Goal: Find specific page/section: Find specific page/section

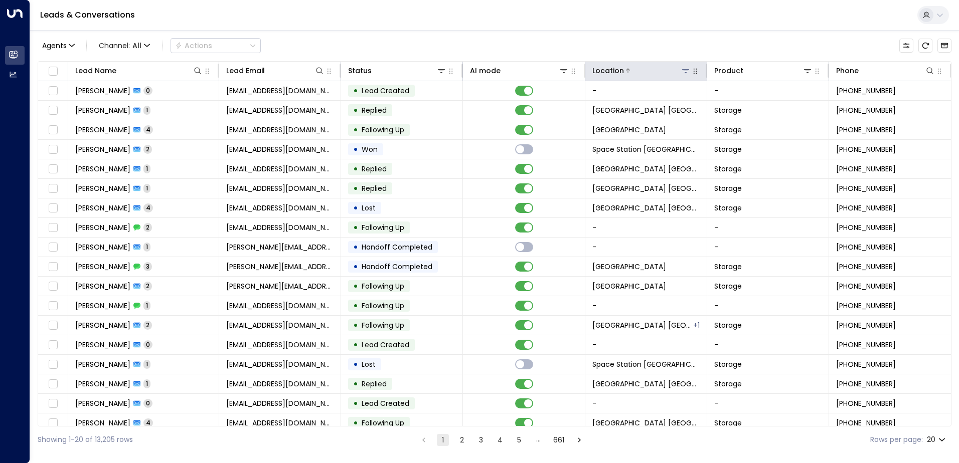
click at [686, 70] on icon at bounding box center [685, 71] width 7 height 4
click at [682, 69] on icon at bounding box center [685, 71] width 7 height 4
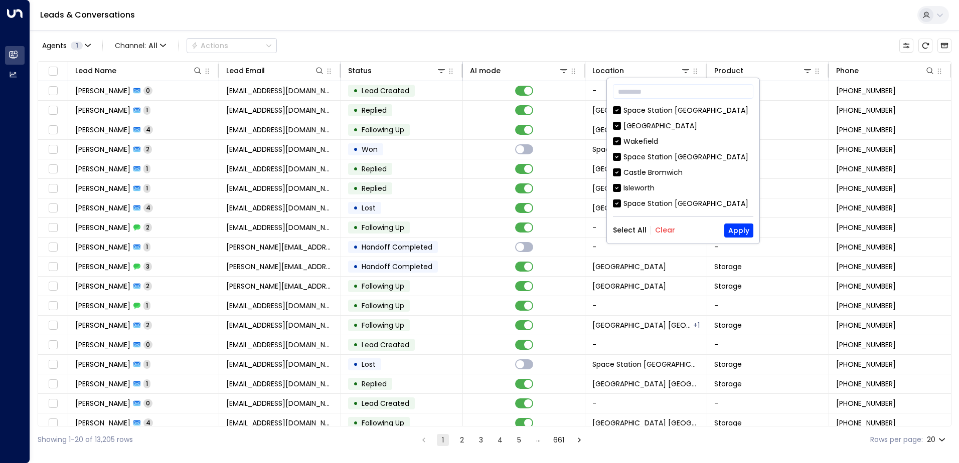
click at [660, 230] on button "Clear" at bounding box center [665, 230] width 20 height 8
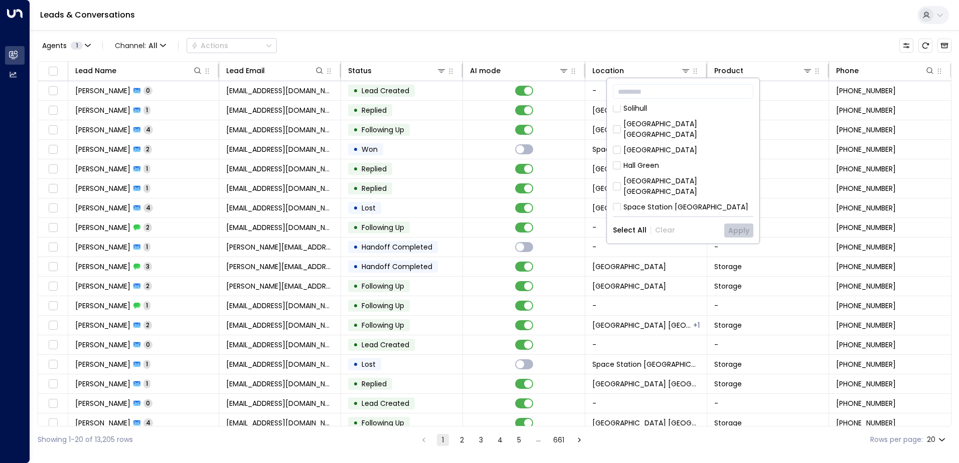
scroll to position [552, 0]
click at [694, 150] on div "Hall Green" at bounding box center [683, 155] width 140 height 11
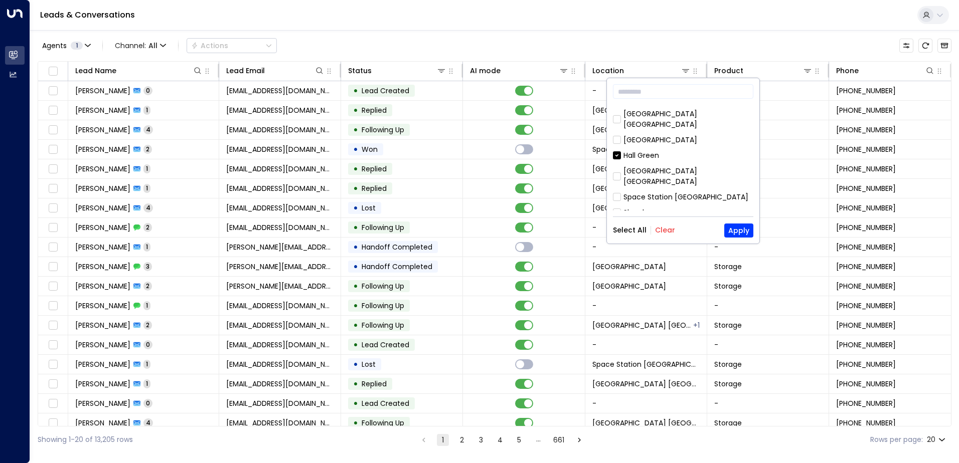
scroll to position [501, 0]
click at [657, 201] on div "Hall Green" at bounding box center [641, 206] width 36 height 11
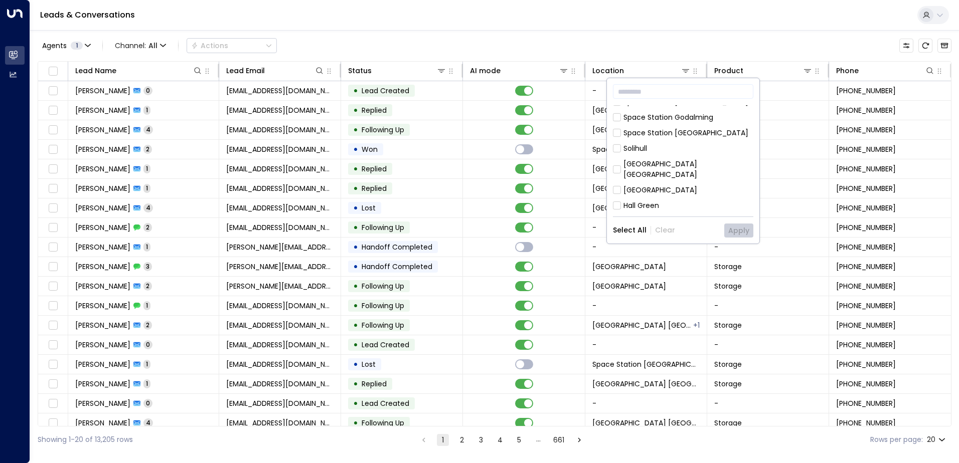
click at [667, 216] on div "Space Station Kings Heath" at bounding box center [688, 226] width 130 height 21
click at [738, 225] on button "Apply" at bounding box center [738, 231] width 29 height 14
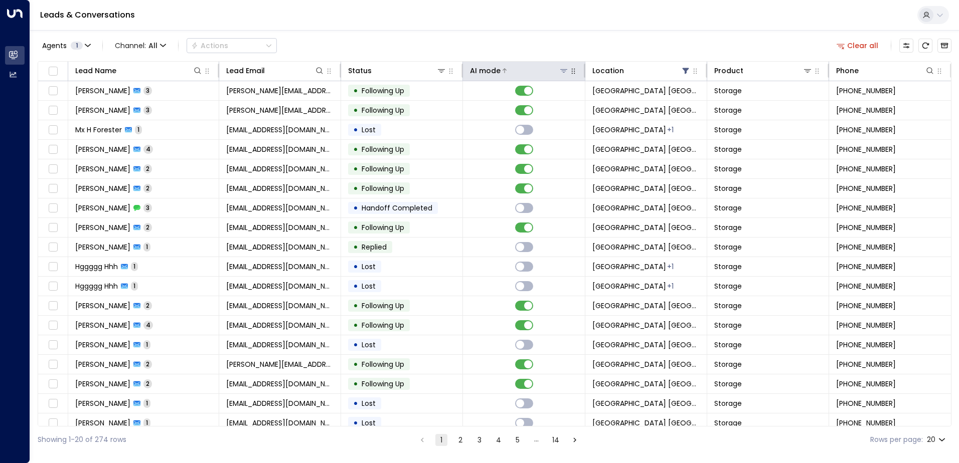
click at [505, 75] on div at bounding box center [534, 71] width 68 height 10
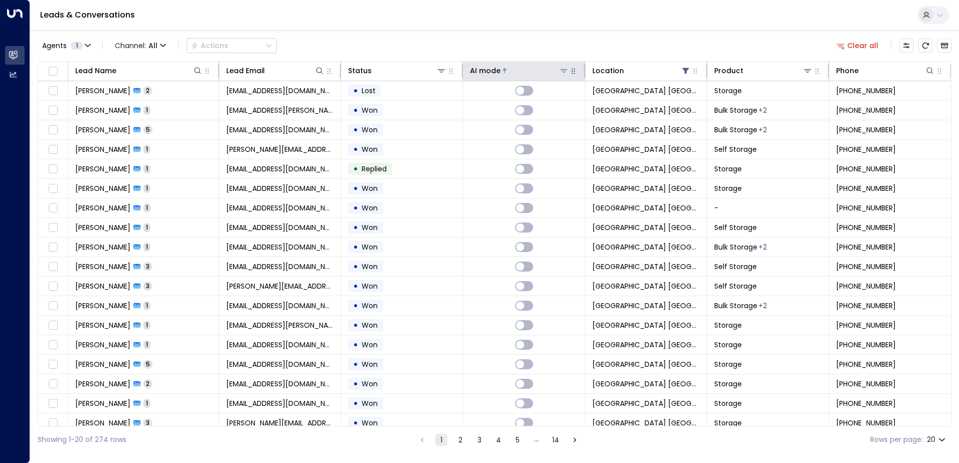
click at [505, 75] on div at bounding box center [534, 71] width 68 height 10
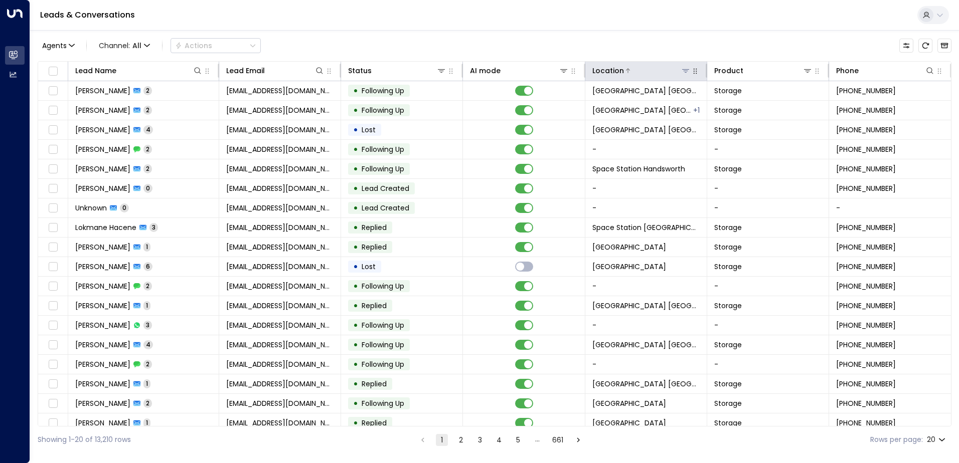
click at [683, 73] on icon at bounding box center [685, 71] width 8 height 8
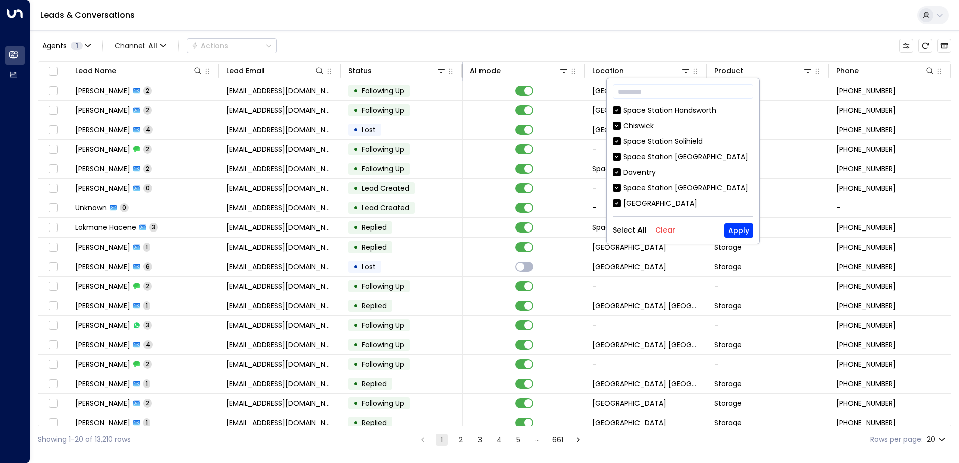
click at [669, 230] on button "Clear" at bounding box center [665, 230] width 20 height 8
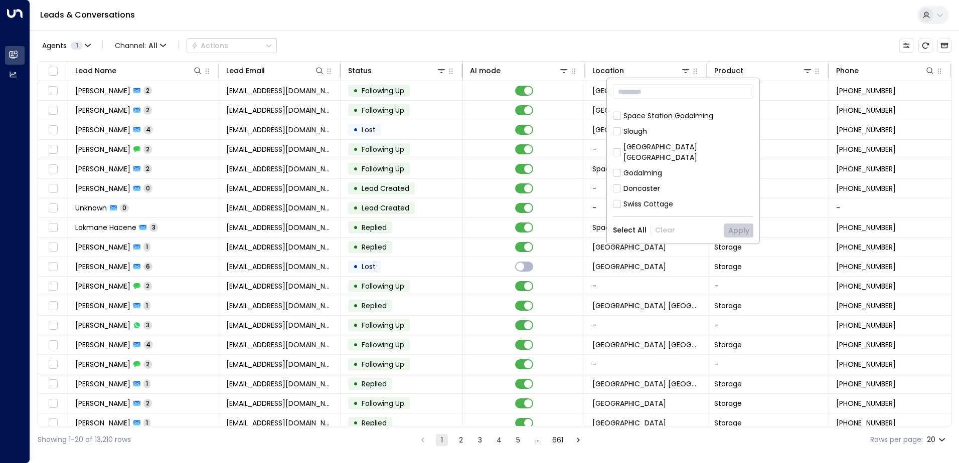
scroll to position [201, 0]
click at [699, 159] on div "Space Station Kings Heath" at bounding box center [688, 169] width 130 height 21
click at [735, 224] on button "Apply" at bounding box center [738, 231] width 29 height 14
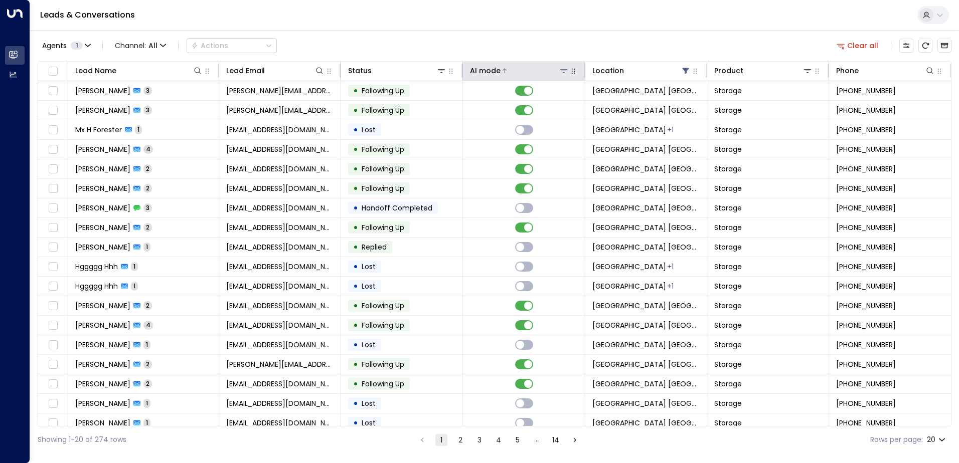
click at [494, 70] on div "AI mode" at bounding box center [485, 71] width 31 height 12
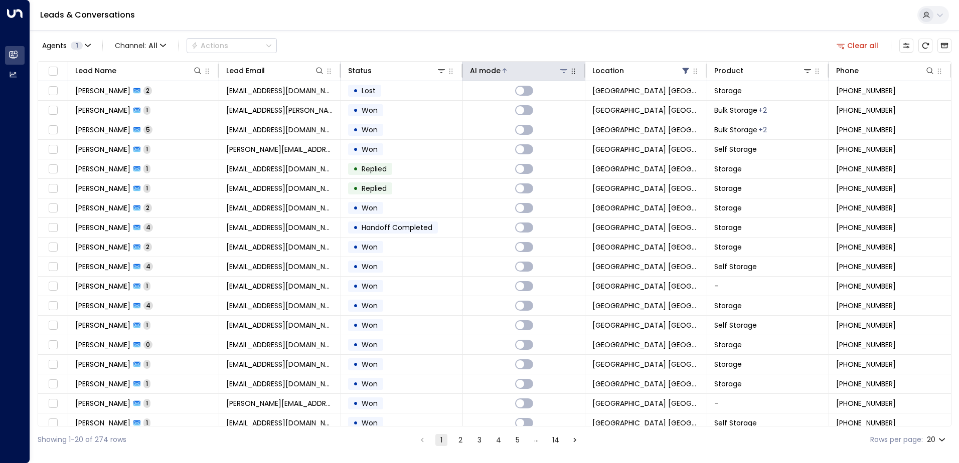
click at [494, 70] on div "AI mode" at bounding box center [485, 71] width 31 height 12
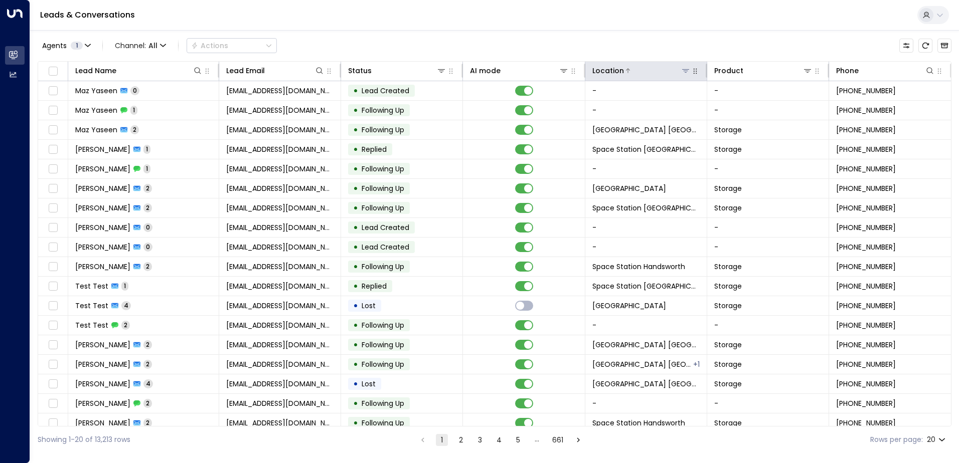
click at [476, 71] on icon at bounding box center [685, 71] width 7 height 4
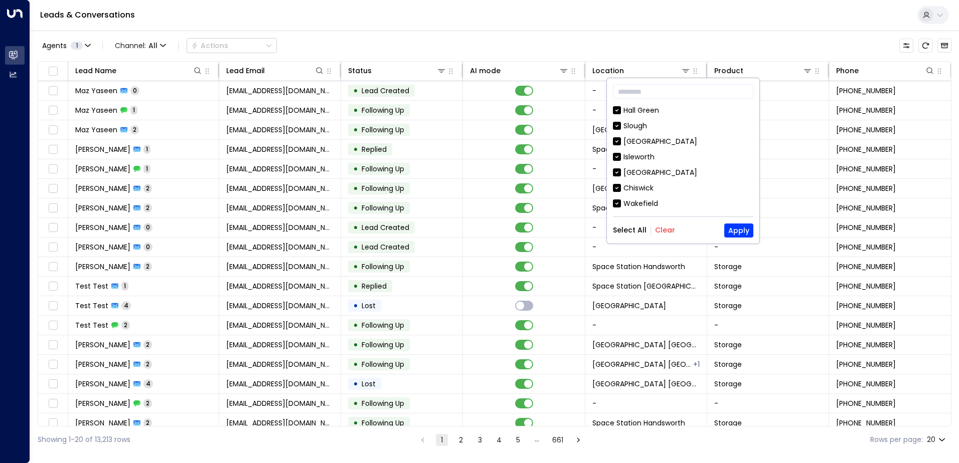
click at [476, 39] on div "Agents 1 Channel: All Actions" at bounding box center [495, 45] width 914 height 21
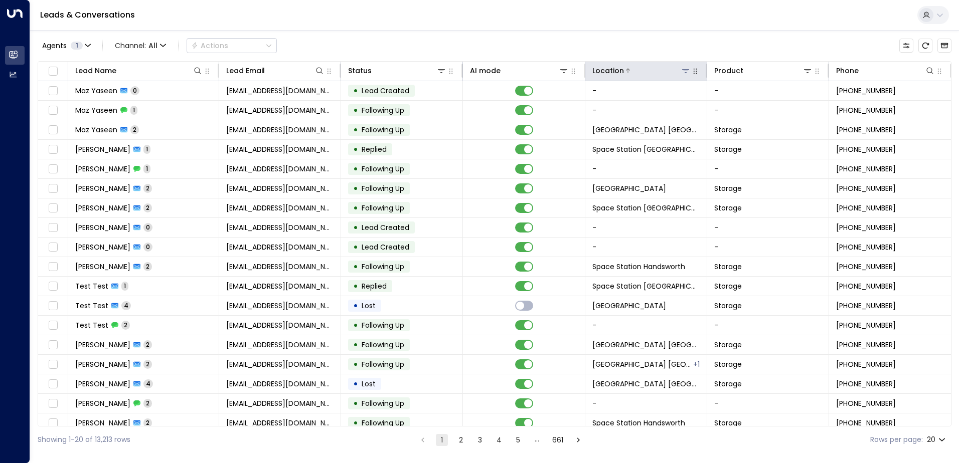
click at [476, 76] on div "Location" at bounding box center [641, 71] width 98 height 12
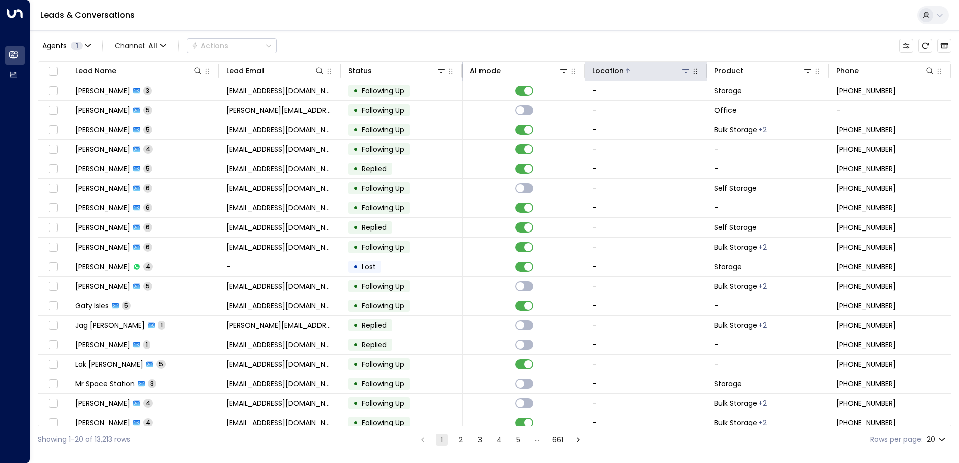
click at [476, 70] on icon at bounding box center [685, 71] width 7 height 4
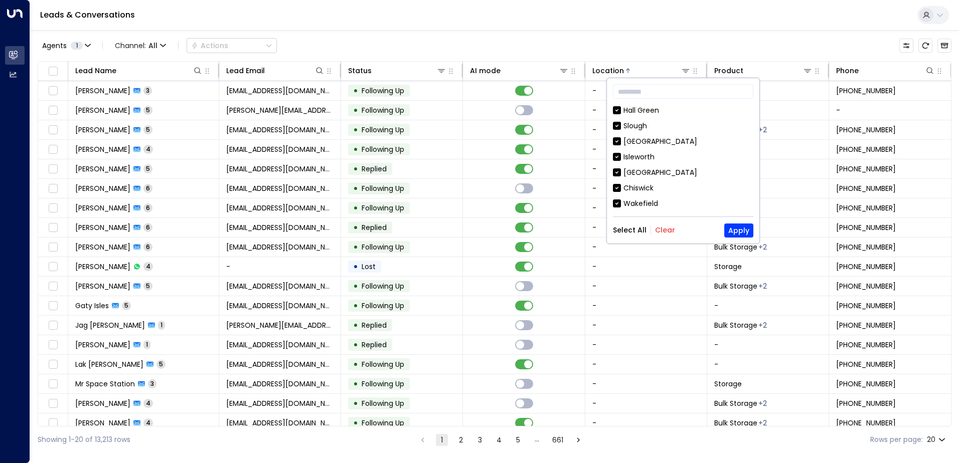
click at [476, 229] on button "Clear" at bounding box center [665, 230] width 20 height 8
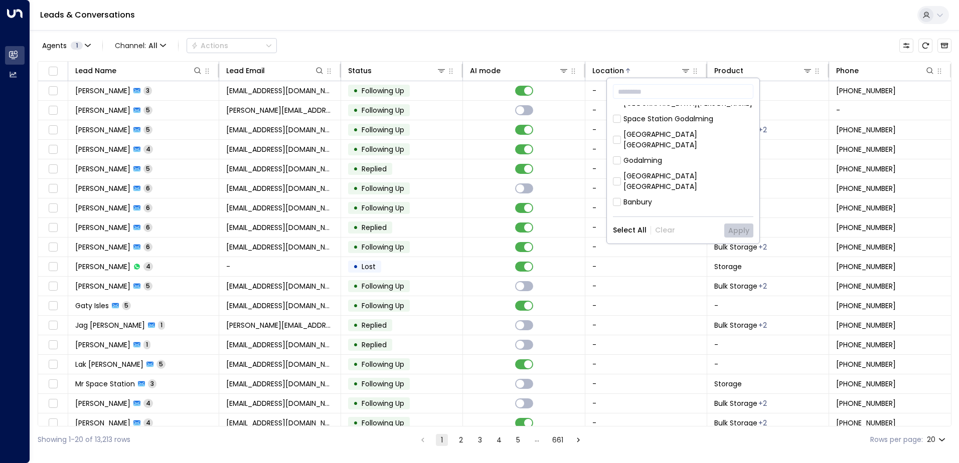
scroll to position [301, 0]
click at [476, 189] on div "Space Station Kings Heath" at bounding box center [688, 199] width 130 height 21
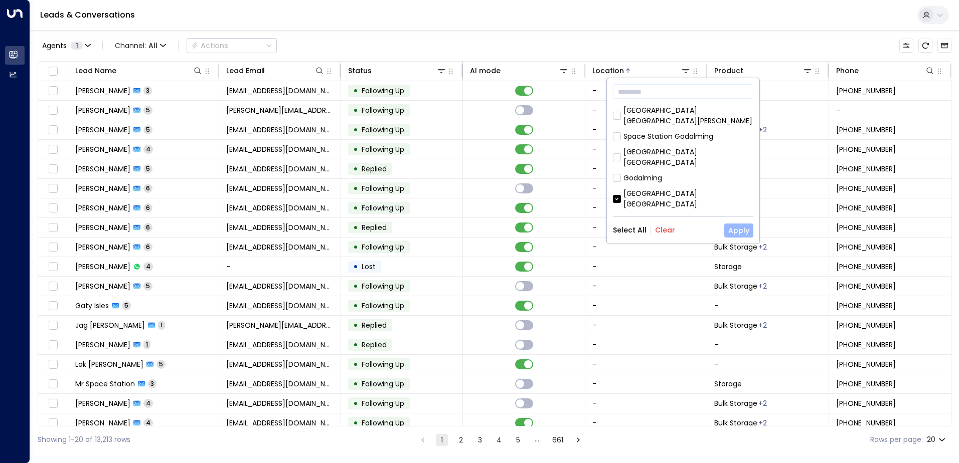
click at [476, 230] on button "Apply" at bounding box center [738, 231] width 29 height 14
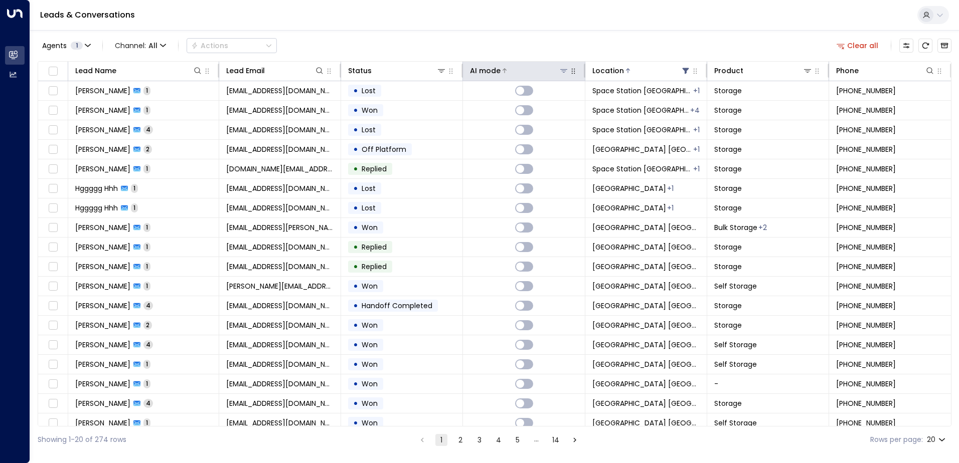
click at [476, 75] on div at bounding box center [534, 71] width 68 height 10
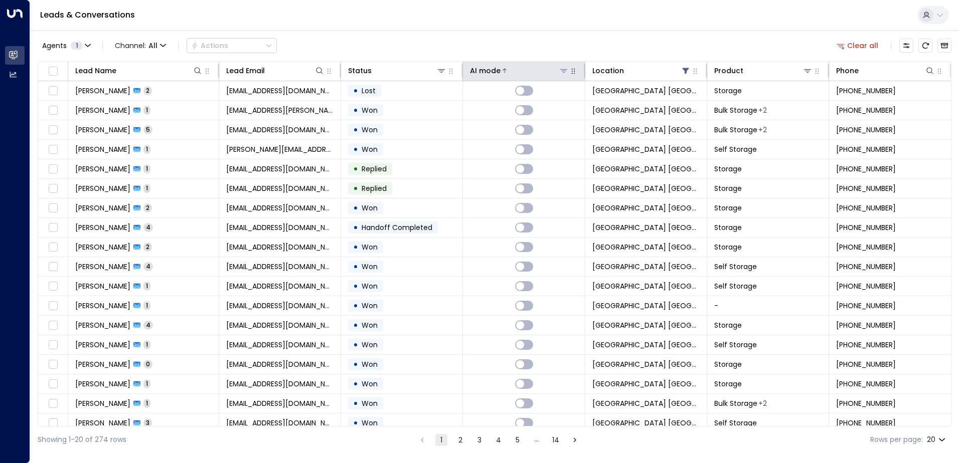
click at [476, 75] on div at bounding box center [534, 71] width 68 height 10
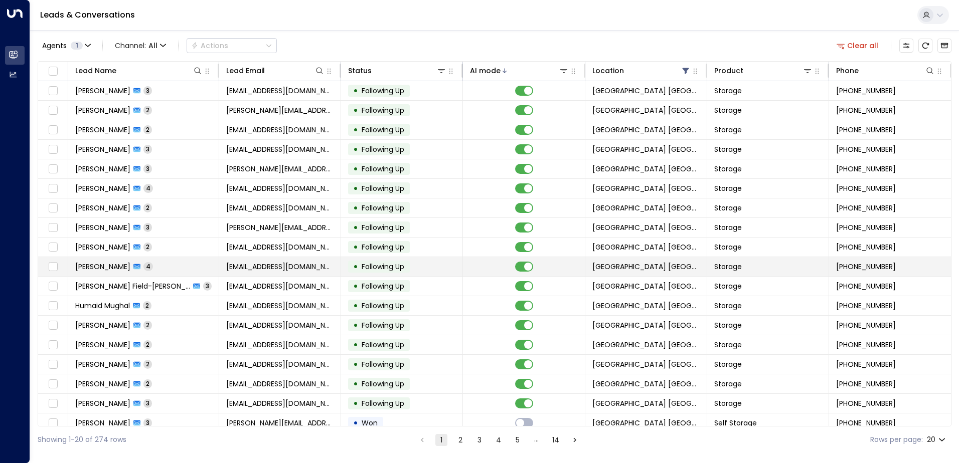
click at [158, 265] on td "Jack Freeman 4" at bounding box center [143, 266] width 151 height 19
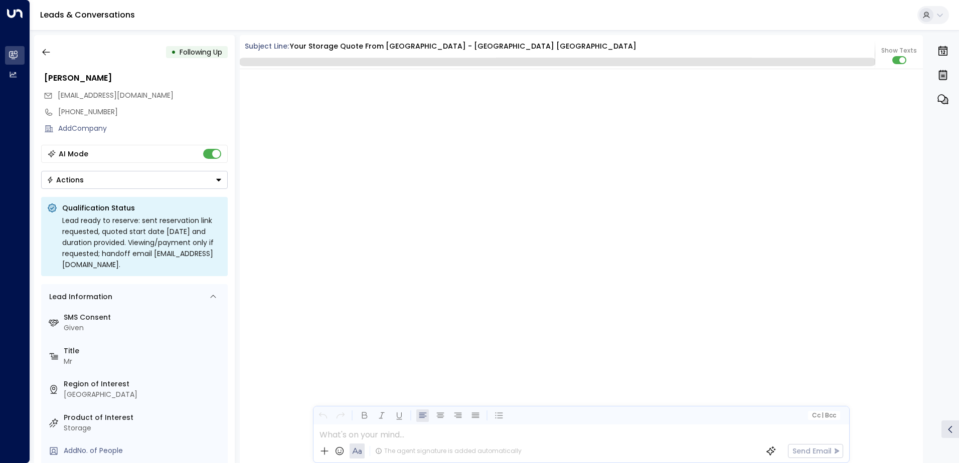
scroll to position [2304, 0]
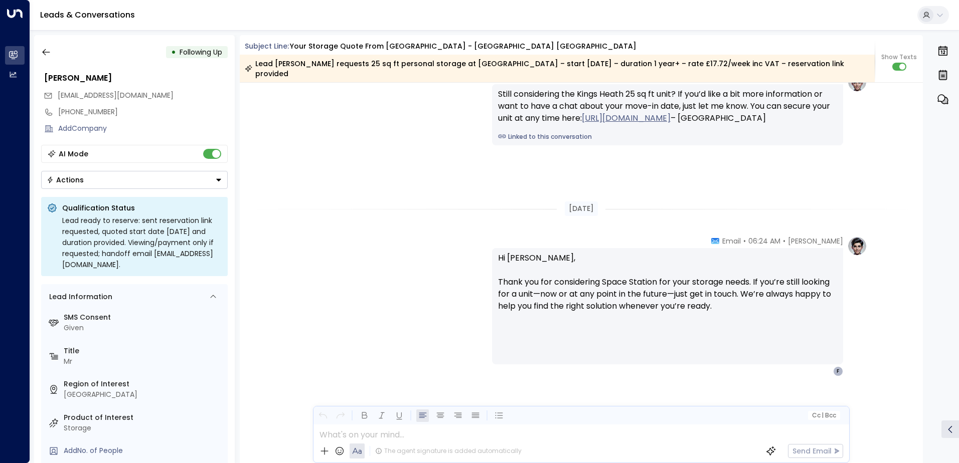
click at [76, 179] on div "Actions" at bounding box center [65, 179] width 37 height 9
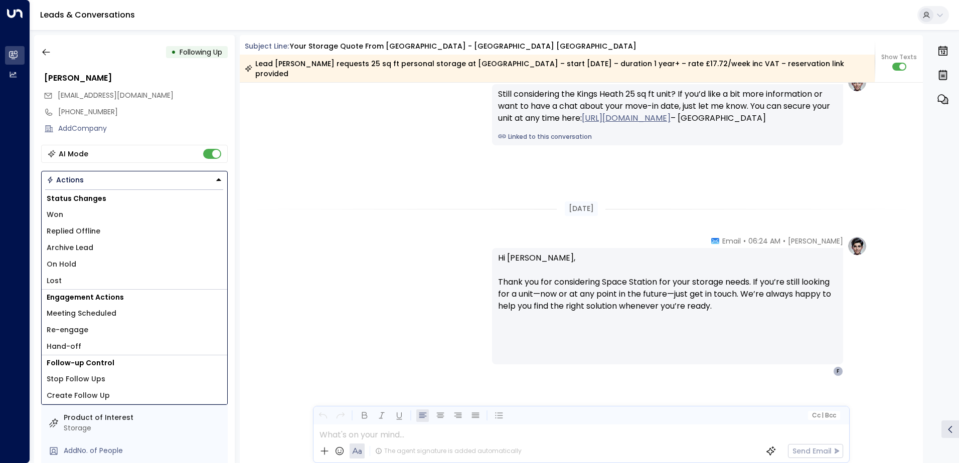
click at [85, 178] on button "Actions" at bounding box center [134, 180] width 187 height 18
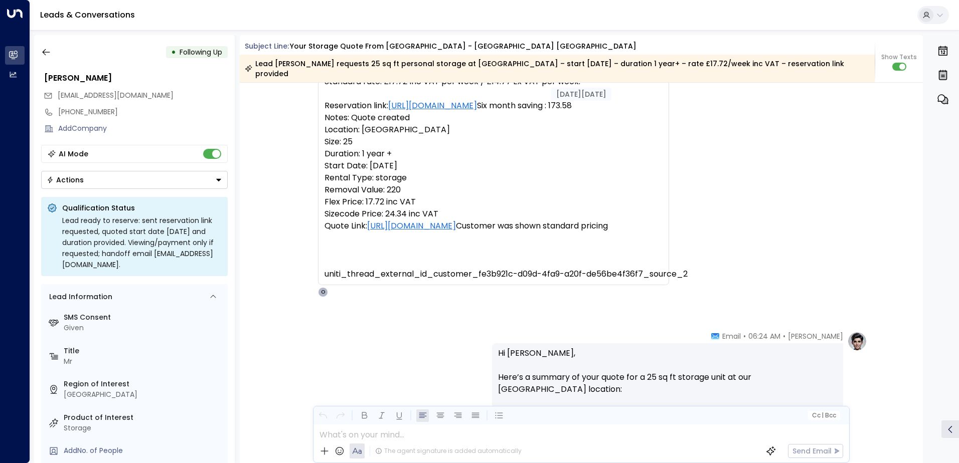
scroll to position [1682, 0]
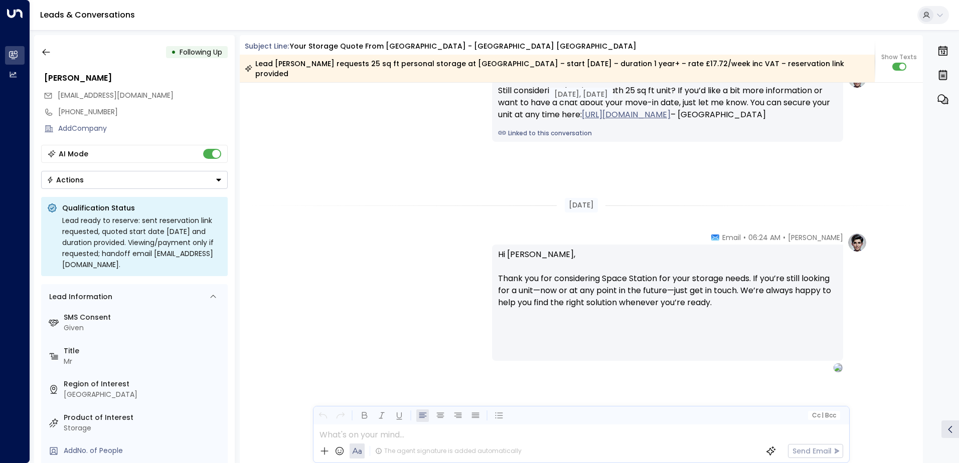
drag, startPoint x: 640, startPoint y: 210, endPoint x: 640, endPoint y: 397, distance: 187.0
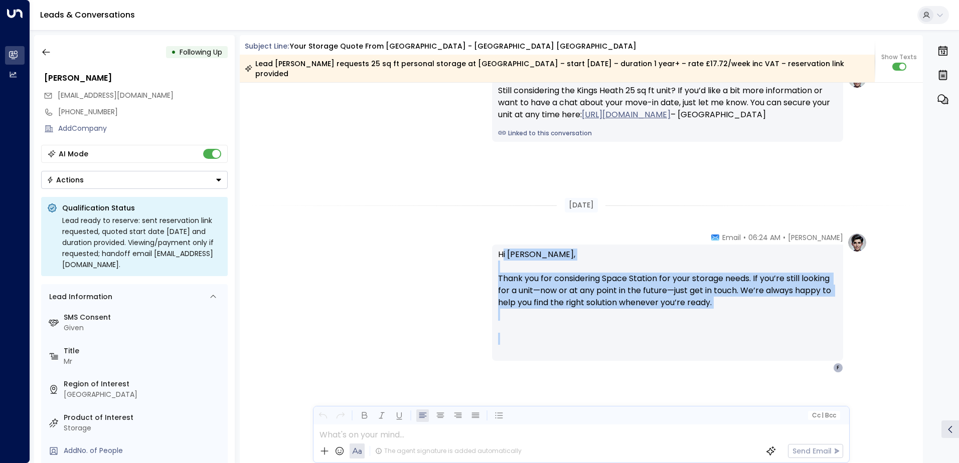
drag, startPoint x: 501, startPoint y: 232, endPoint x: 831, endPoint y: 343, distance: 348.3
click at [476, 343] on div "Olivia Parker • 06:24 AM • Email Hi Jack, Thank you for considering Space Stati…" at bounding box center [667, 303] width 351 height 140
drag, startPoint x: 831, startPoint y: 343, endPoint x: 779, endPoint y: 308, distance: 63.3
click at [476, 308] on p "Hi Jack, Thank you for considering Space Station for your storage needs. If you…" at bounding box center [667, 285] width 339 height 72
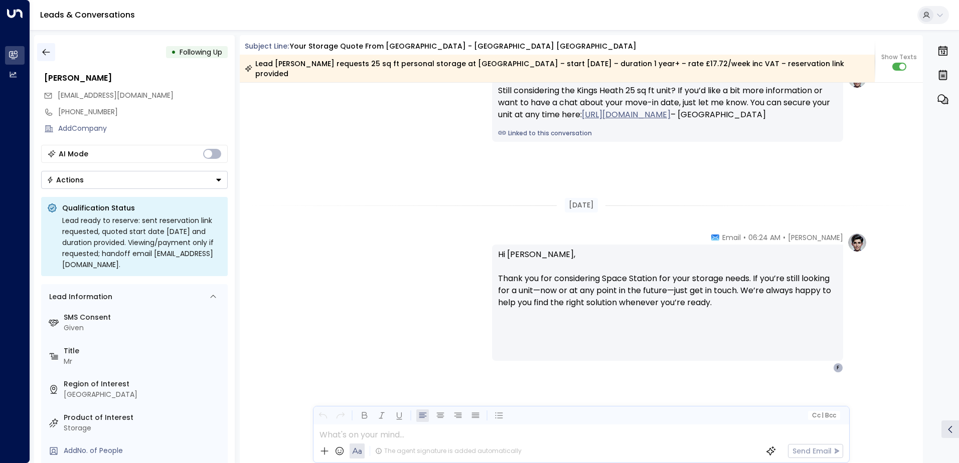
click at [47, 52] on icon "button" at bounding box center [46, 52] width 8 height 7
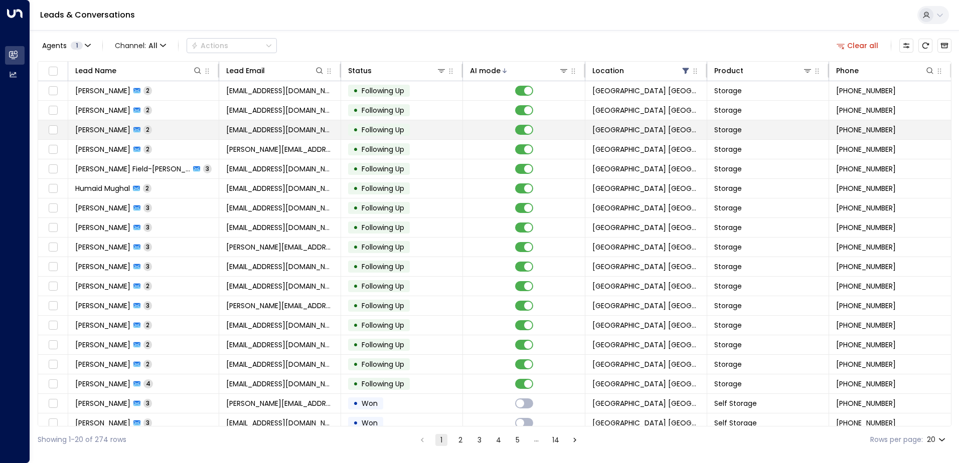
click at [254, 137] on td "josikyl@gmail.com" at bounding box center [280, 129] width 122 height 19
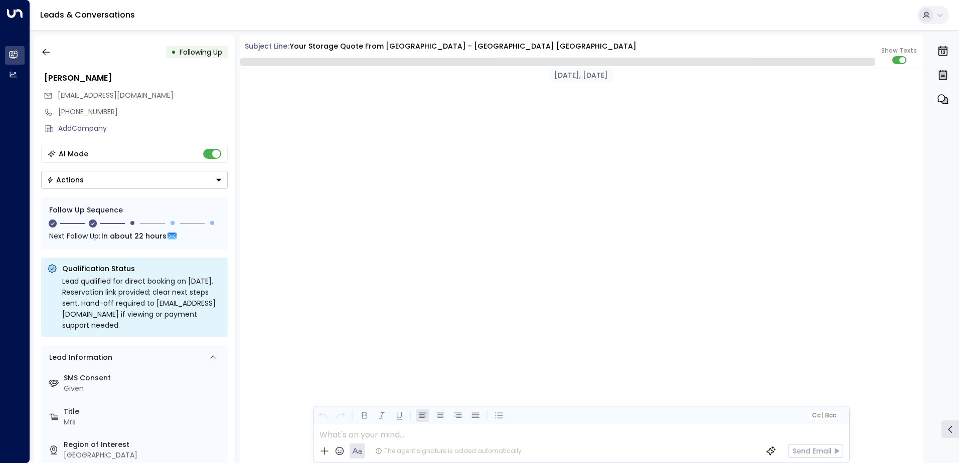
scroll to position [1040, 0]
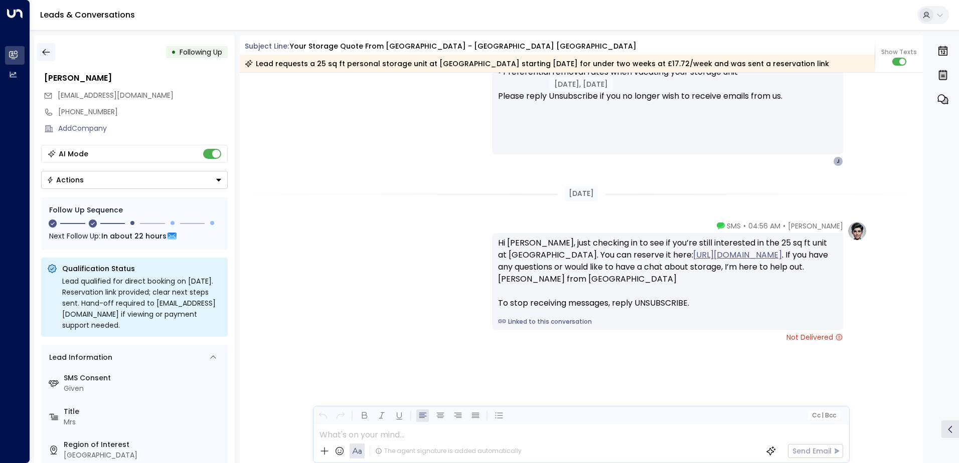
click at [53, 56] on button "button" at bounding box center [46, 52] width 18 height 18
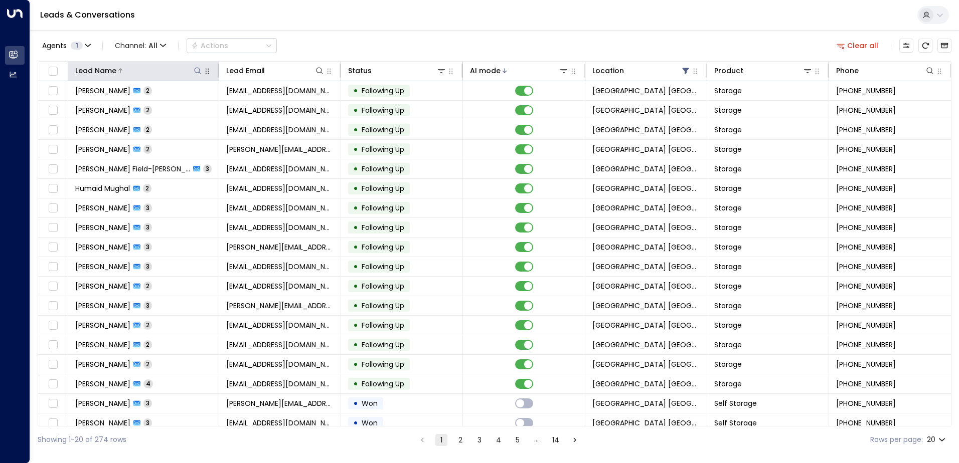
click at [196, 69] on icon at bounding box center [198, 71] width 8 height 8
type input "*******"
click at [347, 42] on div "Agents 1 Channel: All Actions Clear all" at bounding box center [495, 45] width 914 height 21
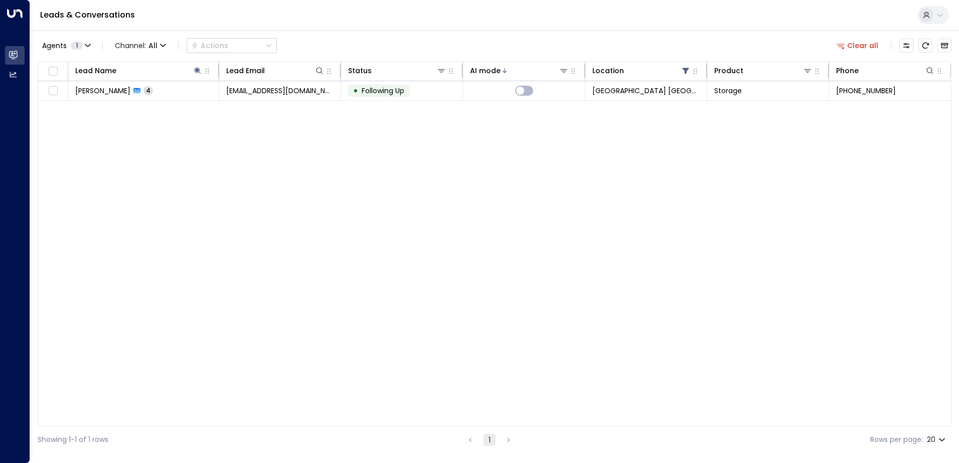
click at [177, 103] on div "Lead Name Lead Email Status AI mode Location Product Phone Jack Freeman 4 freem…" at bounding box center [495, 244] width 914 height 366
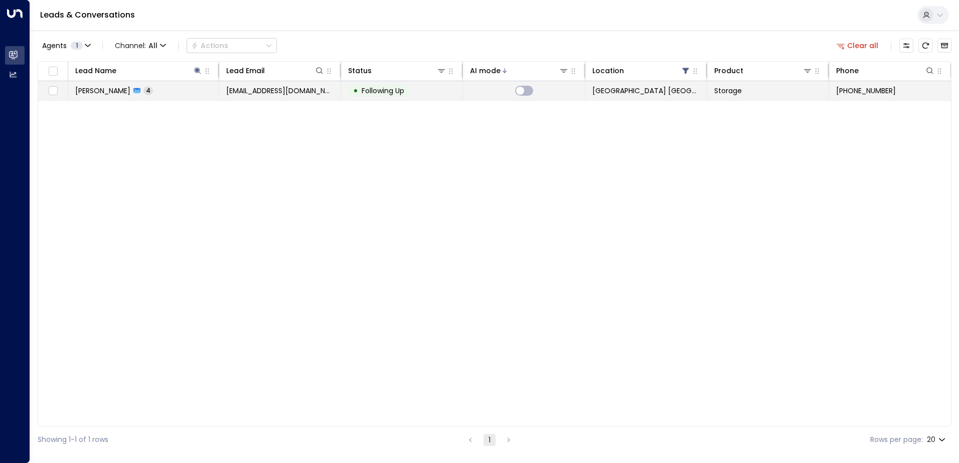
click at [178, 91] on td "Jack Freeman 4" at bounding box center [143, 90] width 151 height 19
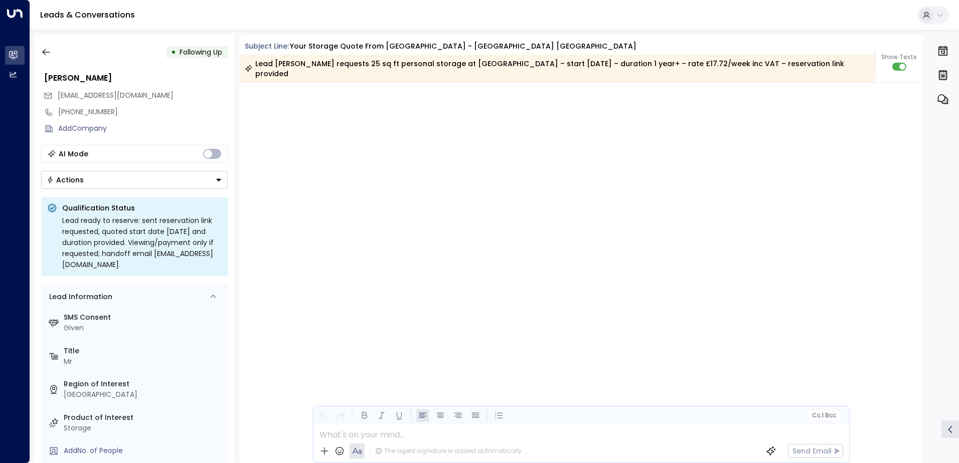
scroll to position [2307, 0]
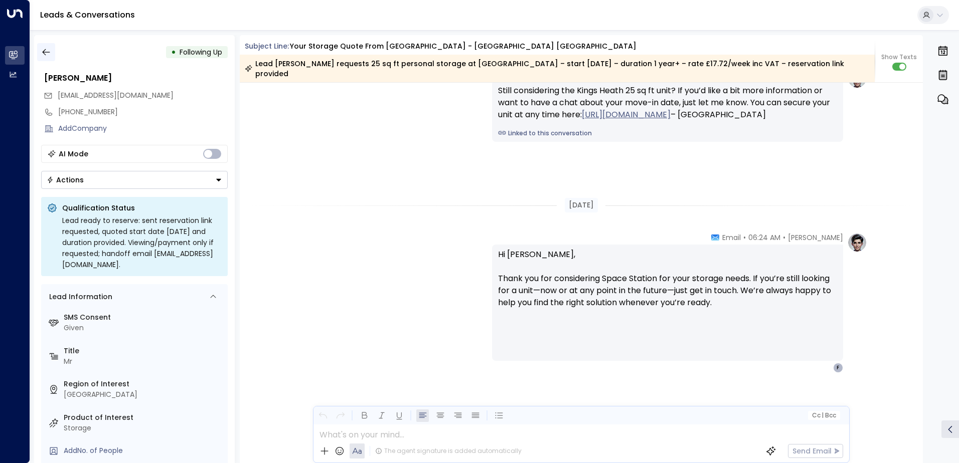
click at [40, 49] on button "button" at bounding box center [46, 52] width 18 height 18
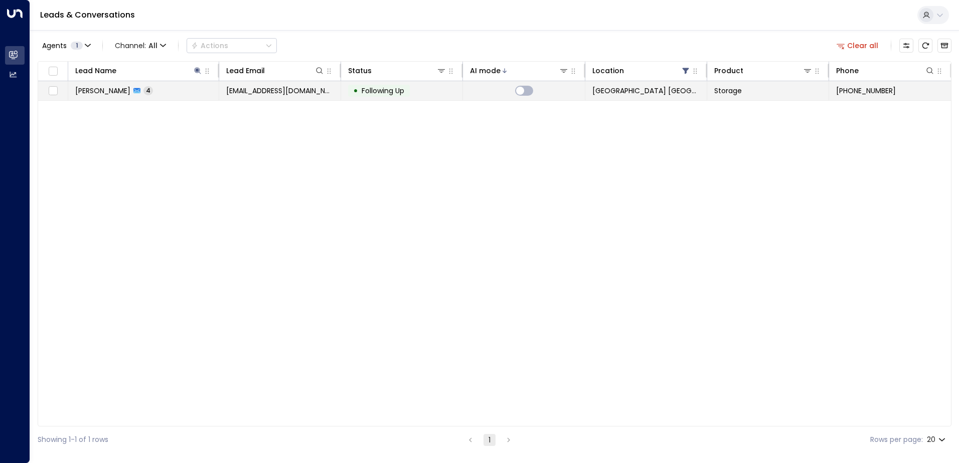
click at [143, 93] on span "4" at bounding box center [148, 90] width 10 height 9
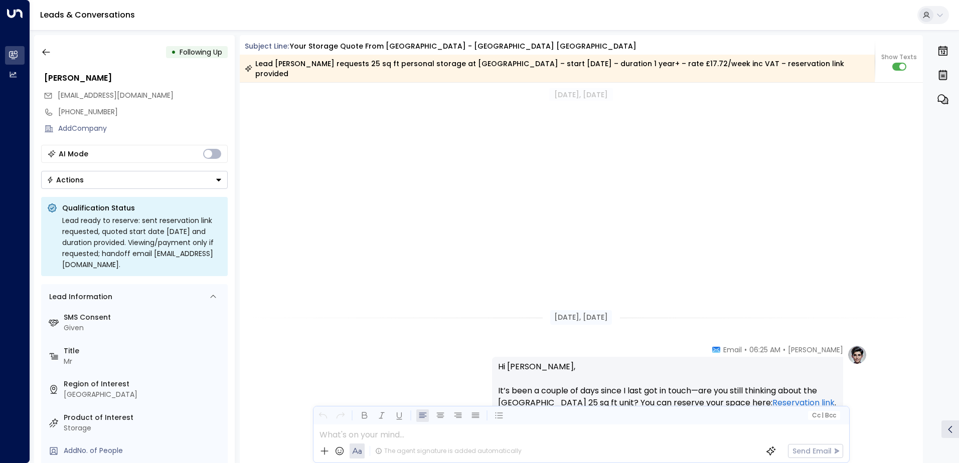
scroll to position [1682, 0]
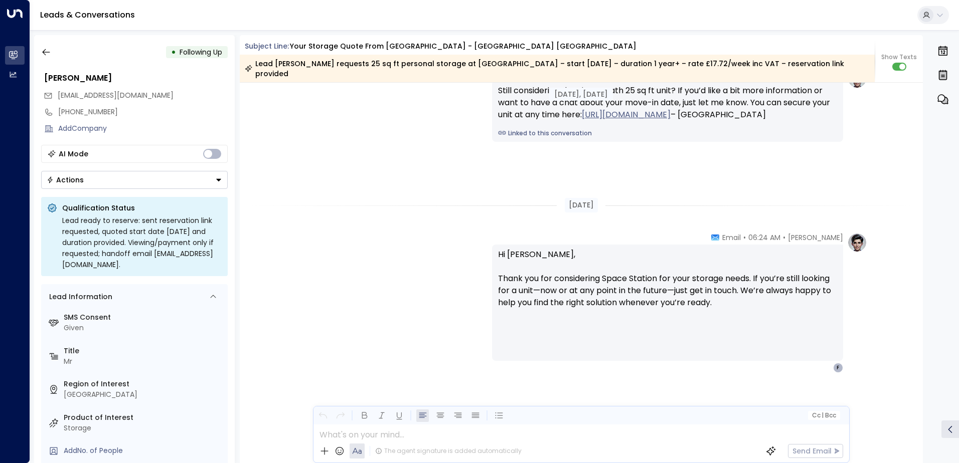
drag, startPoint x: 622, startPoint y: 241, endPoint x: 613, endPoint y: 406, distance: 165.2
click at [50, 58] on button "button" at bounding box center [46, 52] width 18 height 18
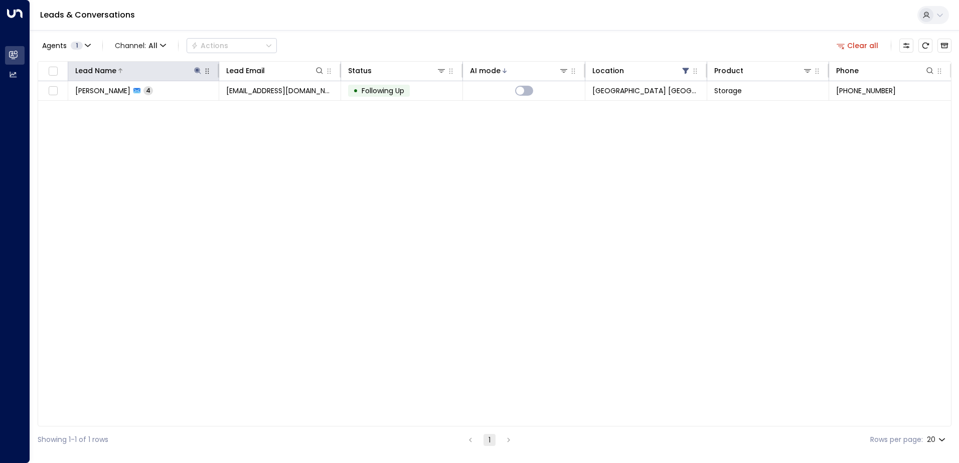
click at [195, 66] on button at bounding box center [198, 71] width 10 height 10
drag, startPoint x: 193, startPoint y: 103, endPoint x: 143, endPoint y: 102, distance: 50.1
click at [145, 102] on input "*******" at bounding box center [190, 107] width 125 height 19
type input "*"
type input "*******"
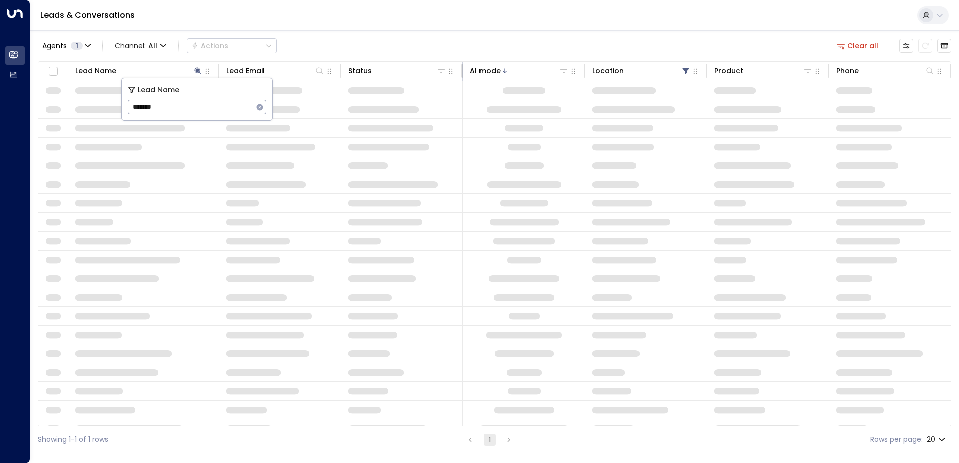
click at [342, 41] on div "Agents 1 Channel: All Actions Clear all" at bounding box center [495, 45] width 914 height 21
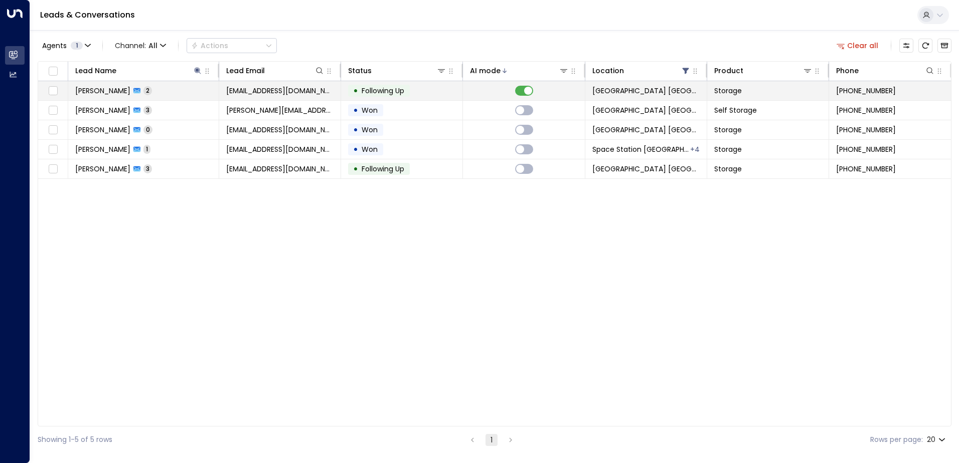
click at [161, 98] on td "Charles Conaty 2" at bounding box center [143, 90] width 151 height 19
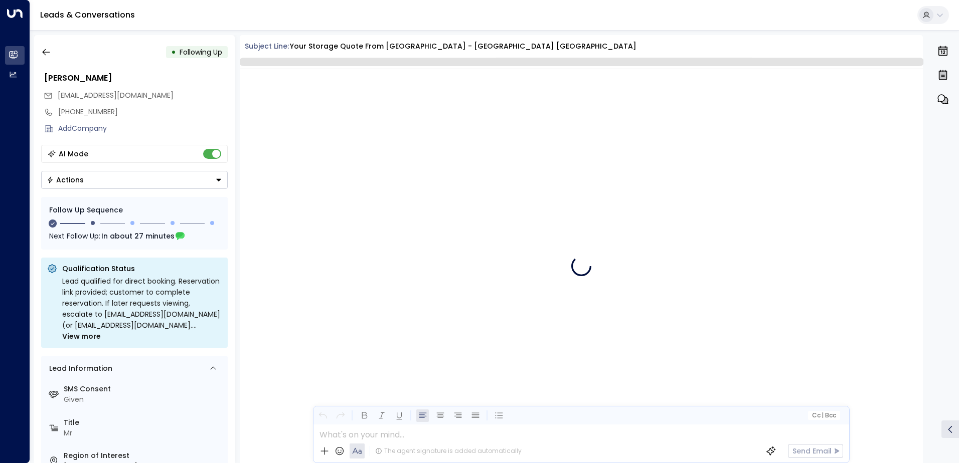
scroll to position [828, 0]
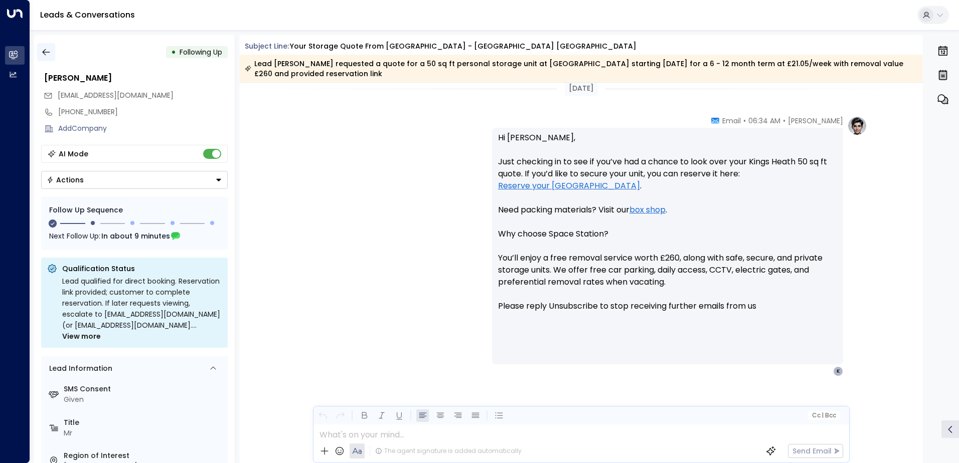
click at [49, 53] on icon "button" at bounding box center [46, 52] width 10 height 10
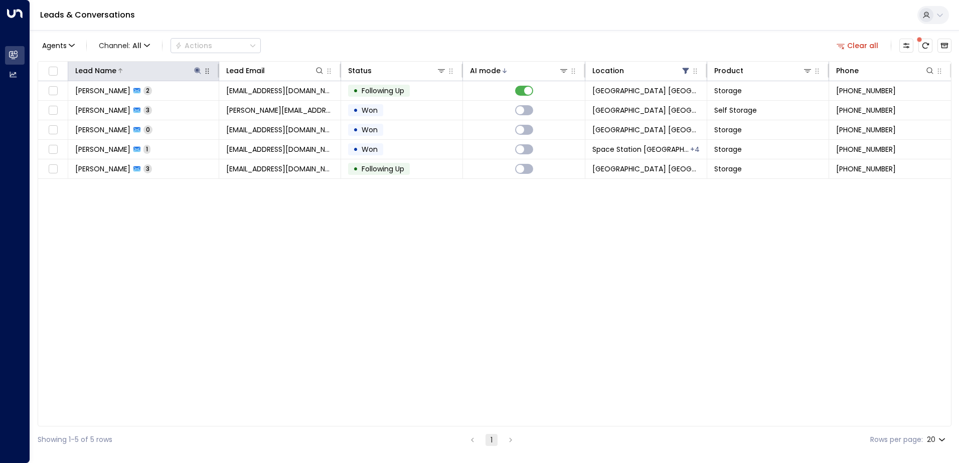
click at [199, 67] on icon at bounding box center [198, 71] width 8 height 8
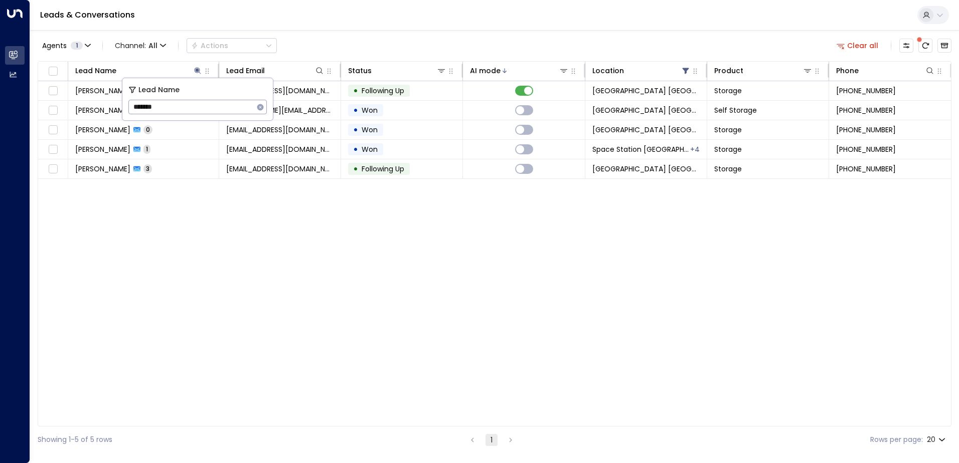
click at [264, 110] on icon "button" at bounding box center [260, 107] width 8 height 8
click at [426, 45] on div "Agents 1 Channel: All Actions Clear all" at bounding box center [495, 45] width 914 height 21
